Goal: Transaction & Acquisition: Purchase product/service

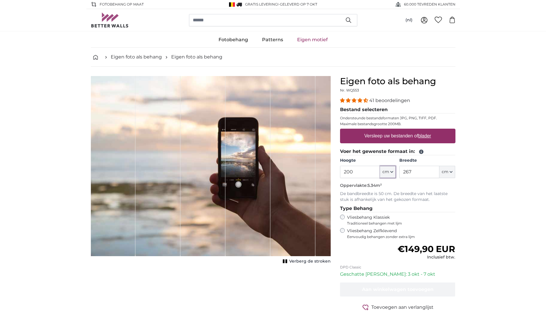
click at [386, 175] on span "cm" at bounding box center [386, 172] width 7 height 6
click at [388, 171] on span "cm" at bounding box center [386, 172] width 7 height 6
click at [358, 170] on input "200" at bounding box center [360, 172] width 40 height 12
type input "100"
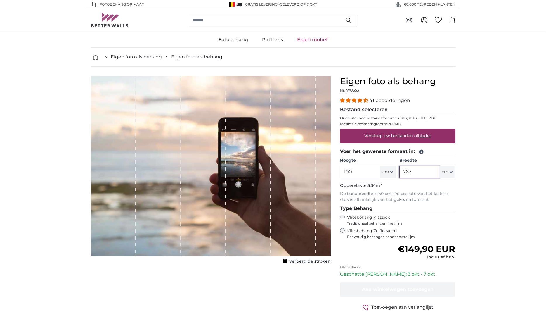
click at [424, 174] on input "267" at bounding box center [420, 172] width 40 height 12
type input "100"
click at [421, 186] on p "Oppervlakte: 1.00m²" at bounding box center [397, 186] width 115 height 6
click at [439, 148] on legend "Voer het gewenste formaat in:" at bounding box center [397, 151] width 115 height 7
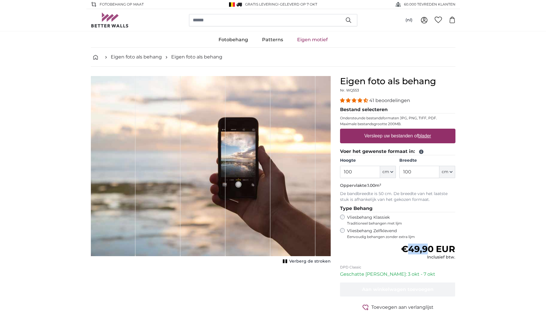
click at [427, 247] on span "€49,90 EUR" at bounding box center [428, 249] width 54 height 11
drag, startPoint x: 399, startPoint y: 246, endPoint x: 433, endPoint y: 247, distance: 33.6
click at [433, 247] on div "Normale prijs €49,90 EUR Inclusief btw." at bounding box center [397, 252] width 115 height 16
copy span "€49,90"
